Goal: Find specific page/section: Find specific page/section

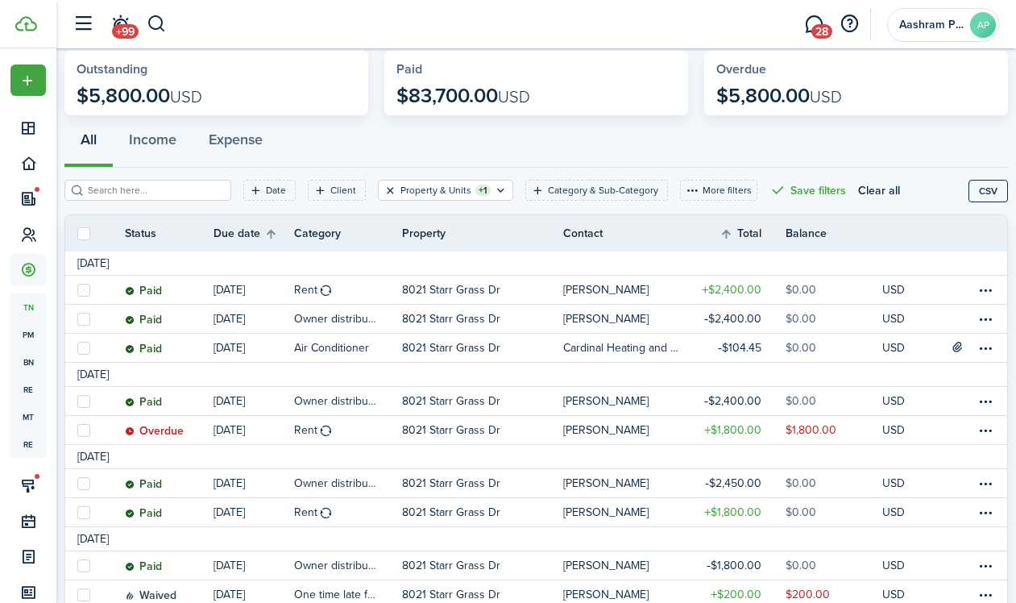
click at [383, 193] on button "Clear filter" at bounding box center [390, 190] width 14 height 13
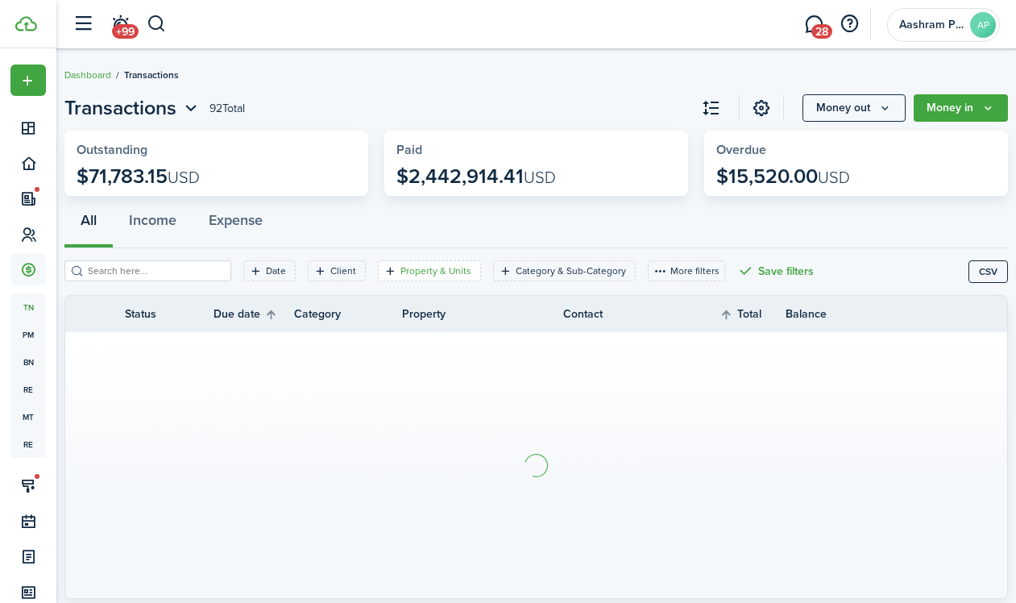
click at [438, 270] on filter-tag-label "Property & Units" at bounding box center [435, 270] width 71 height 14
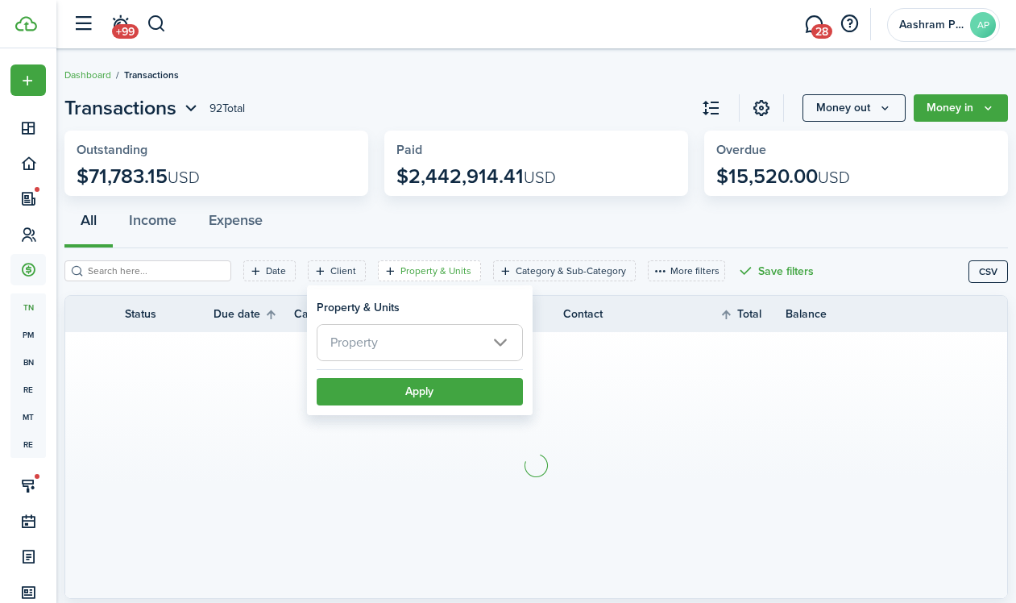
click at [437, 336] on span "Property" at bounding box center [419, 342] width 205 height 35
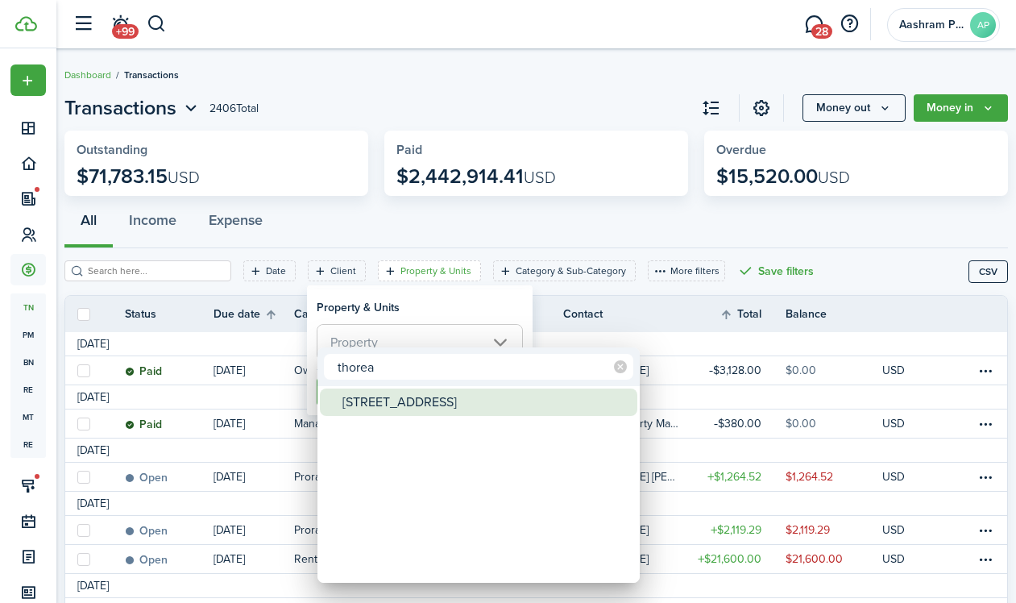
type input "thorea"
click at [392, 407] on div "[STREET_ADDRESS]" at bounding box center [484, 401] width 285 height 27
type input "[STREET_ADDRESS]"
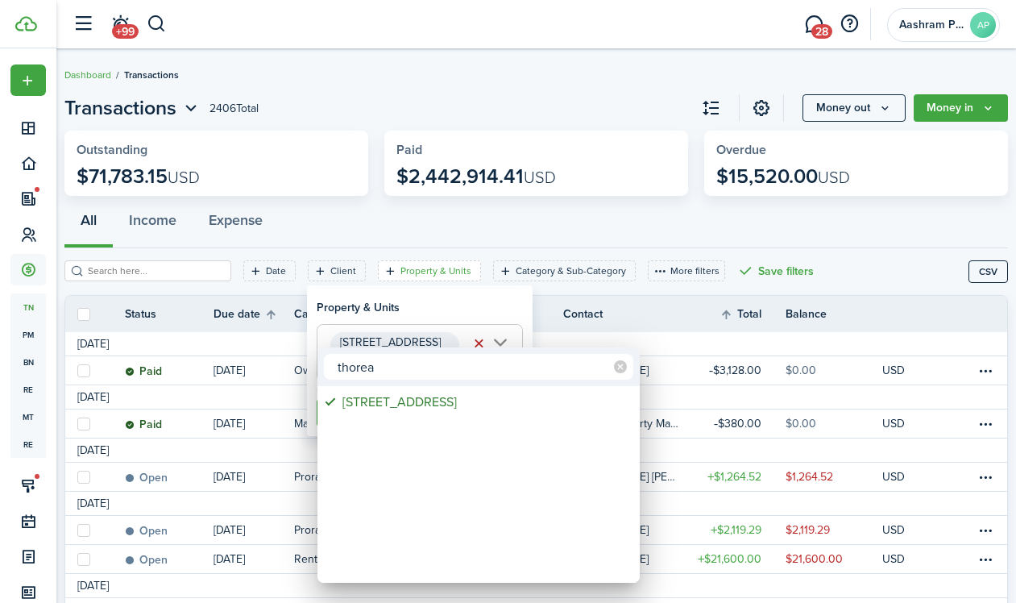
click at [404, 300] on div at bounding box center [508, 301] width 1274 height 860
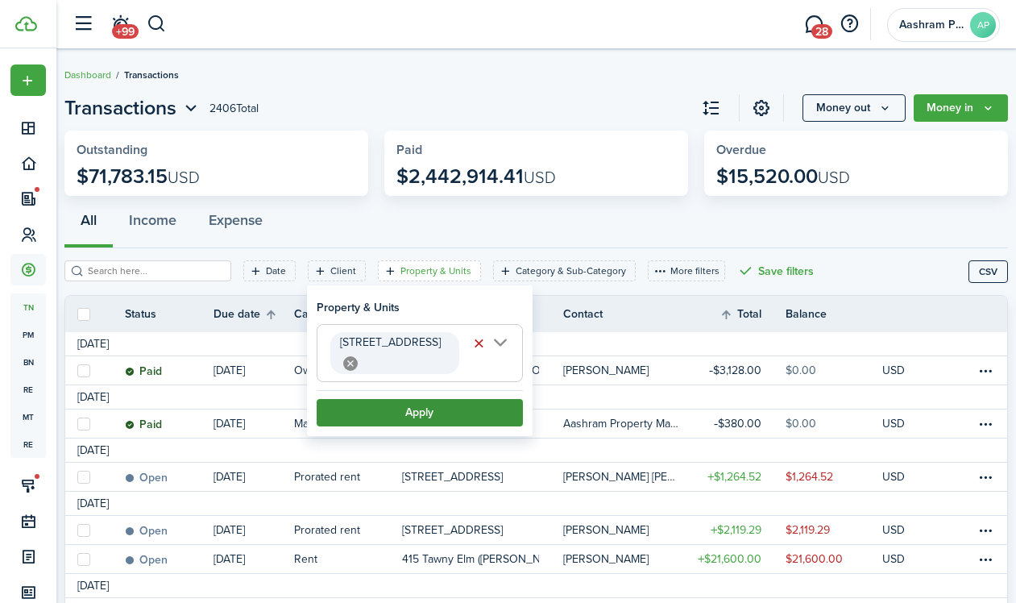
click at [421, 399] on button "Apply" at bounding box center [420, 412] width 206 height 27
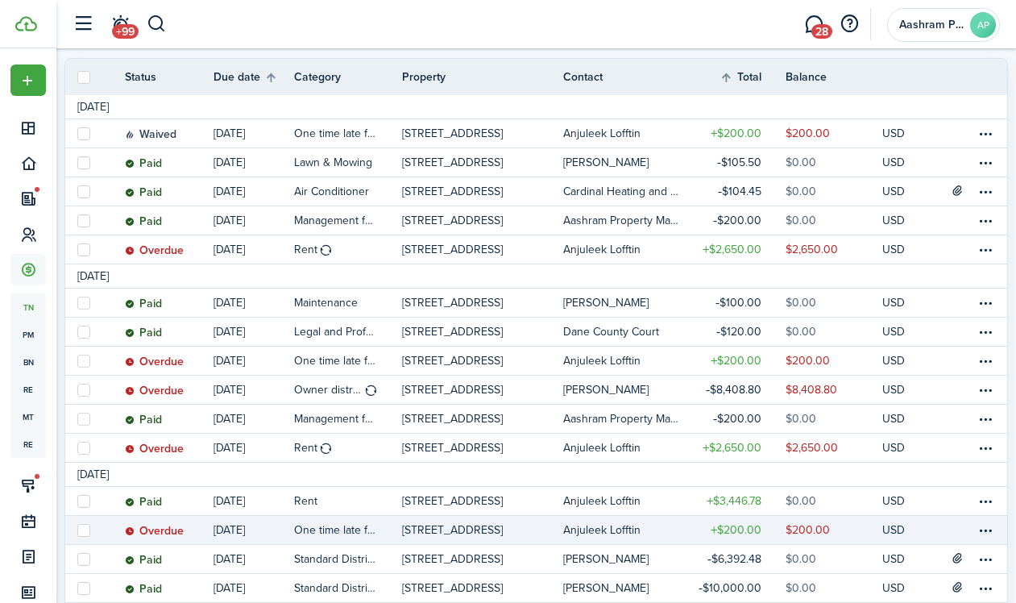
scroll to position [226, 0]
